Goal: Check status: Check status

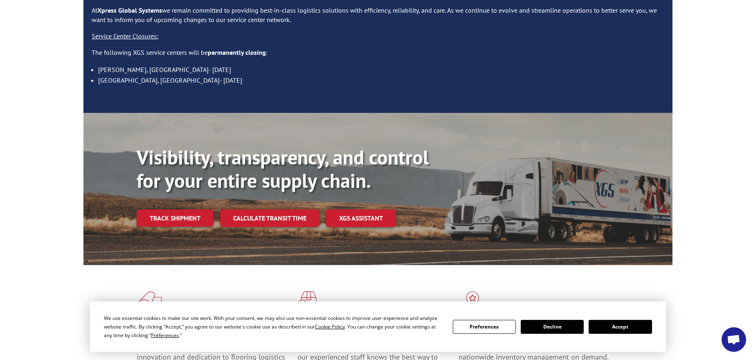
scroll to position [164, 0]
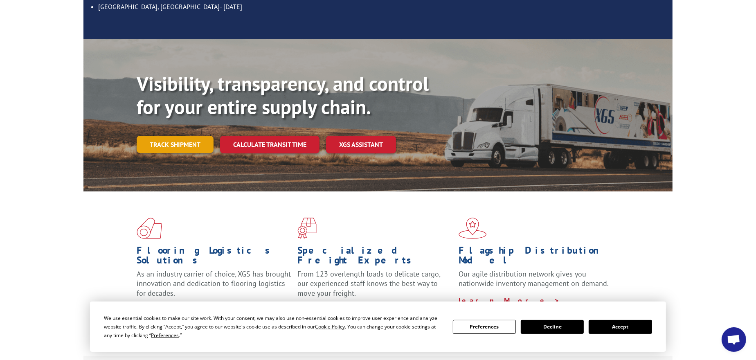
click at [182, 136] on link "Track shipment" at bounding box center [175, 144] width 77 height 17
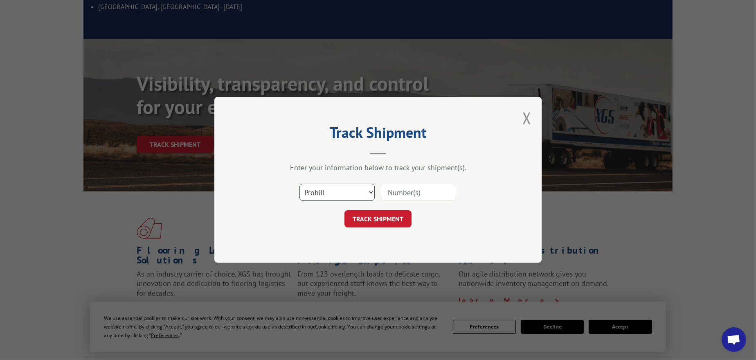
click at [348, 193] on select "Select category... Probill BOL PO" at bounding box center [336, 192] width 75 height 17
select select "po"
click at [299, 184] on select "Select category... Probill BOL PO" at bounding box center [336, 192] width 75 height 17
click at [399, 190] on input at bounding box center [418, 192] width 75 height 17
paste input "67549941"
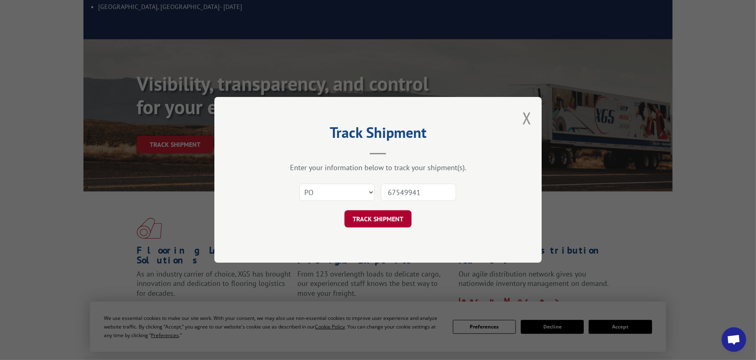
type input "67549941"
click at [385, 218] on button "TRACK SHIPMENT" at bounding box center [377, 219] width 67 height 17
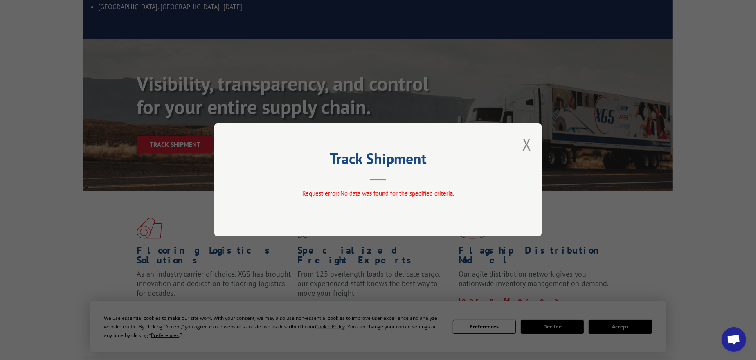
drag, startPoint x: 518, startPoint y: 140, endPoint x: 522, endPoint y: 138, distance: 5.1
click at [518, 140] on div "Track Shipment Request error: No data was found for the specified criteria." at bounding box center [377, 179] width 327 height 113
click at [525, 137] on button "Close modal" at bounding box center [526, 144] width 9 height 22
